Goal: Task Accomplishment & Management: Manage account settings

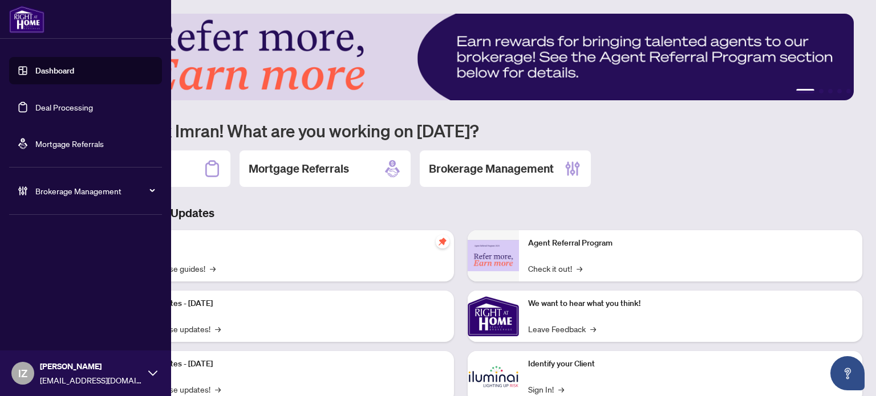
click at [35, 112] on link "Deal Processing" at bounding box center [64, 107] width 58 height 10
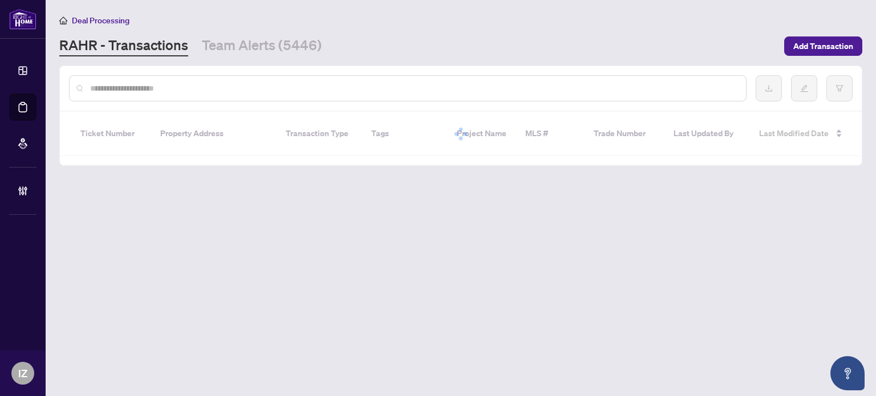
click at [352, 88] on input "text" at bounding box center [413, 88] width 646 height 13
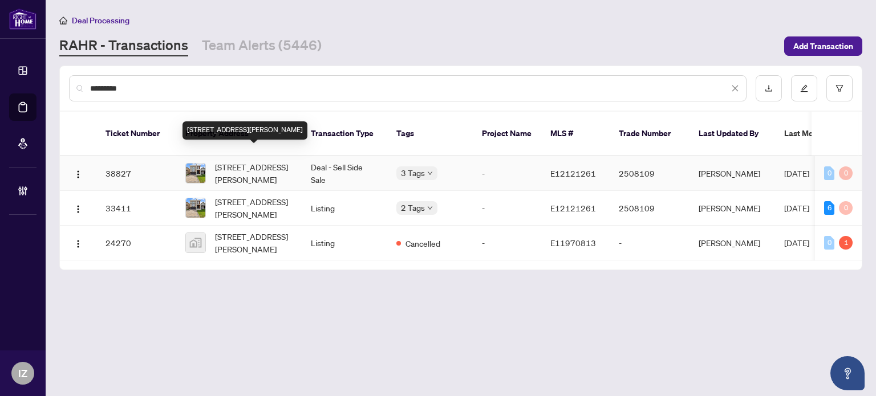
type input "*********"
click at [267, 161] on span "[STREET_ADDRESS][PERSON_NAME]" at bounding box center [254, 173] width 78 height 25
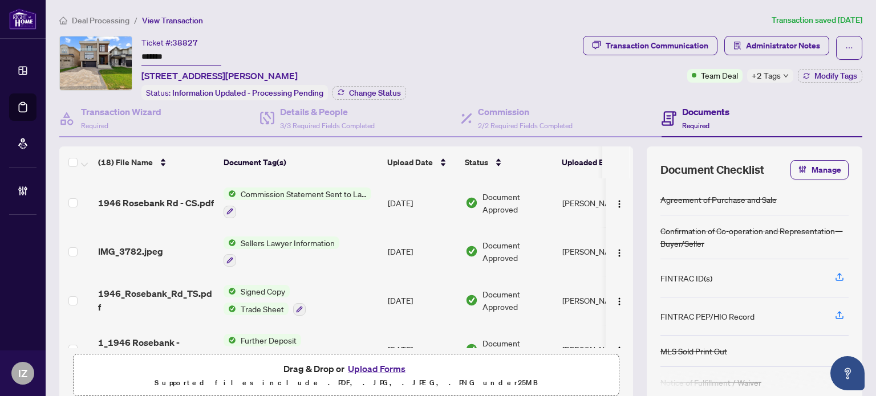
click at [164, 196] on span "1946 Rosebank Rd - CS.pdf" at bounding box center [156, 203] width 116 height 14
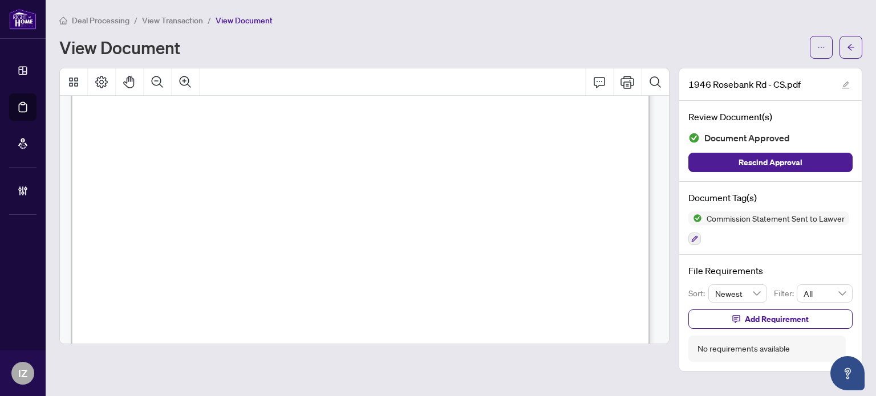
scroll to position [228, 0]
click at [855, 50] on button "button" at bounding box center [850, 47] width 23 height 23
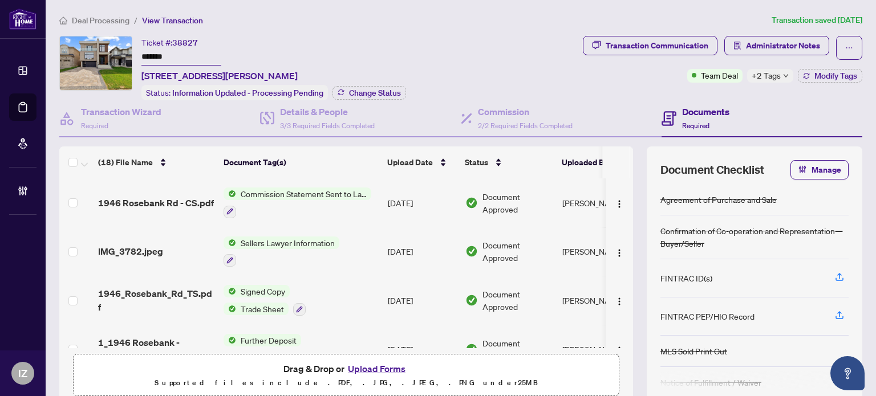
scroll to position [57, 0]
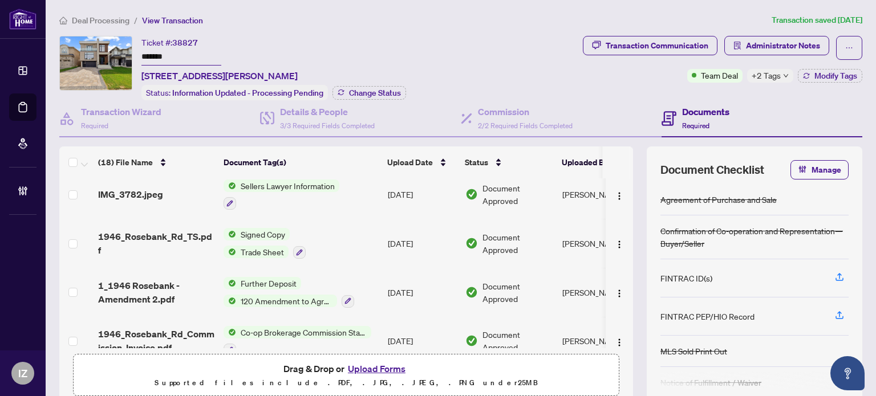
click at [859, 113] on main "Deal Processing / View Transaction Transaction saved [DATE] Ticket #: 38827 ***…" at bounding box center [461, 198] width 830 height 396
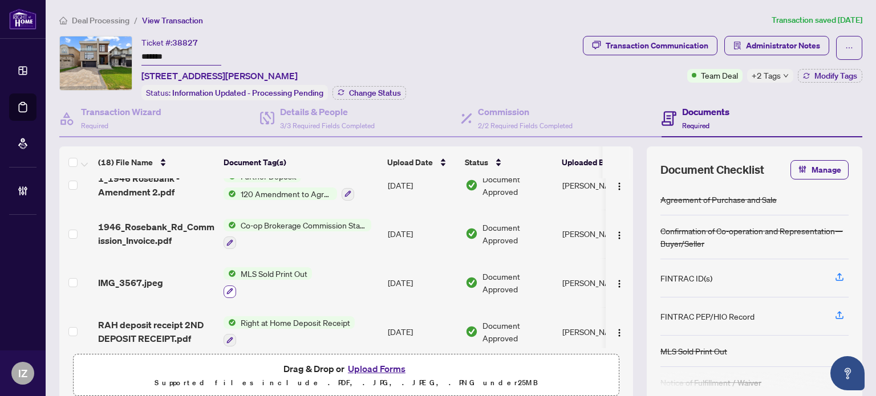
scroll to position [171, 0]
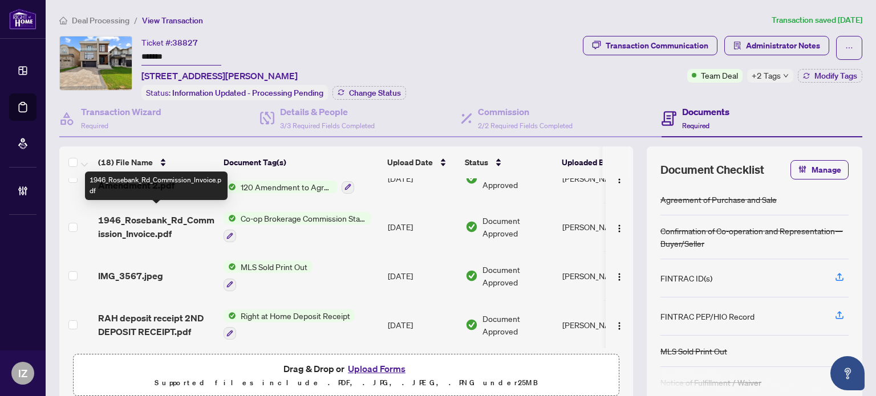
click at [189, 221] on span "1946_Rosebank_Rd_Commission_Invoice.pdf" at bounding box center [156, 226] width 116 height 27
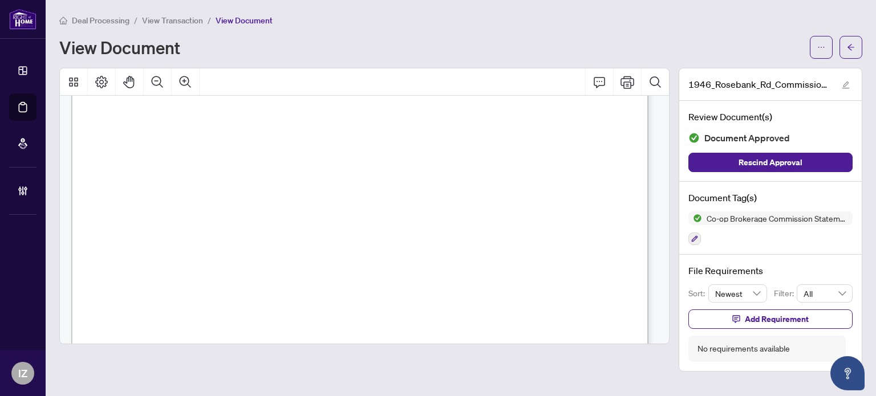
scroll to position [285, 0]
click at [850, 40] on span "button" at bounding box center [850, 47] width 8 height 18
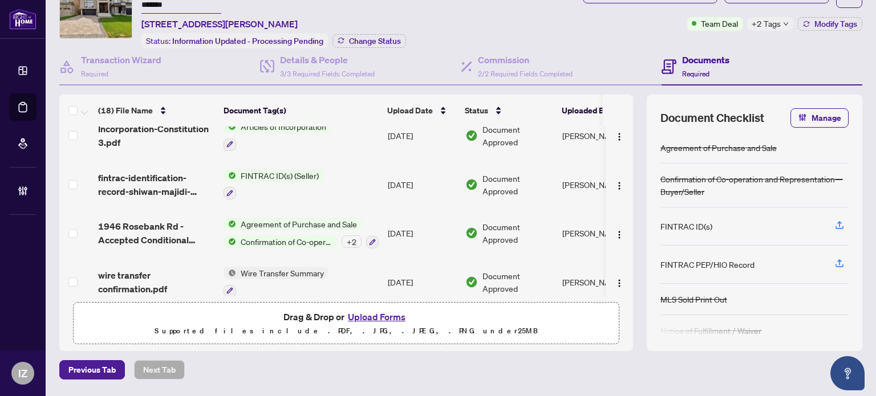
scroll to position [86, 0]
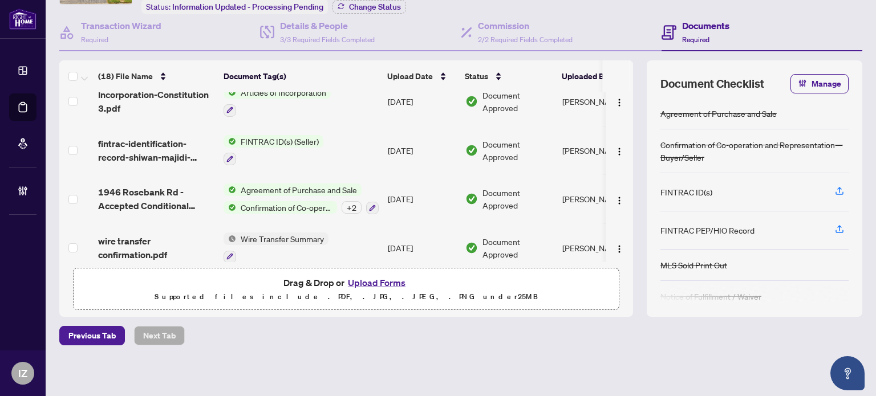
click at [219, 180] on td "Agreement of Purchase and Sale Confirmation of Co-operation and Representation—…" at bounding box center [301, 198] width 164 height 49
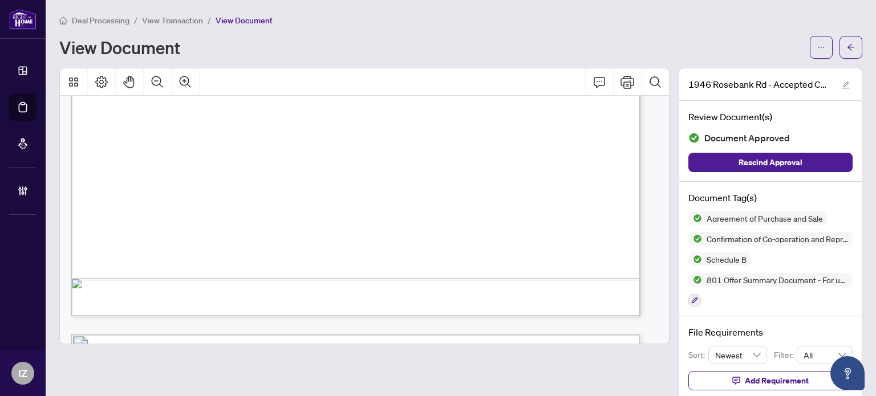
scroll to position [5073, 0]
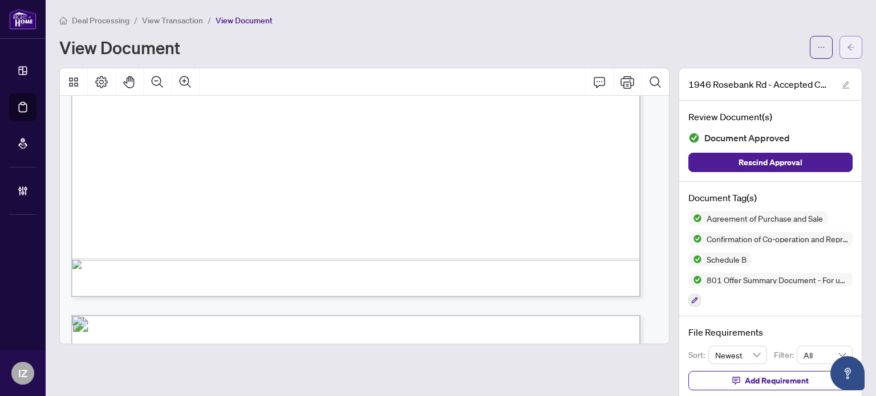
click at [850, 45] on button "button" at bounding box center [850, 47] width 23 height 23
